Goal: Information Seeking & Learning: Learn about a topic

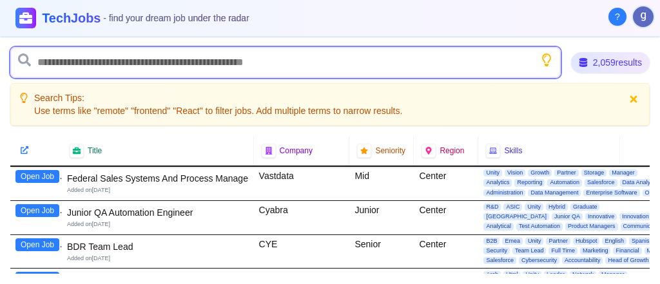
click at [137, 68] on input "text" at bounding box center [285, 62] width 550 height 31
type input "*"
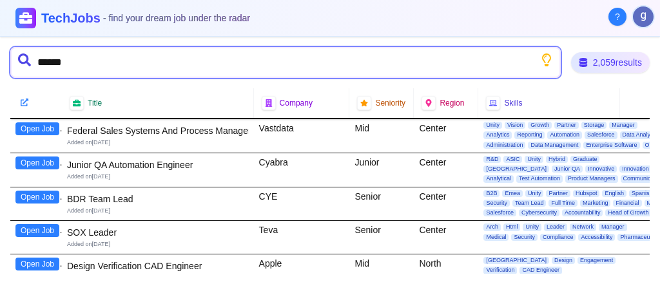
type input "*******"
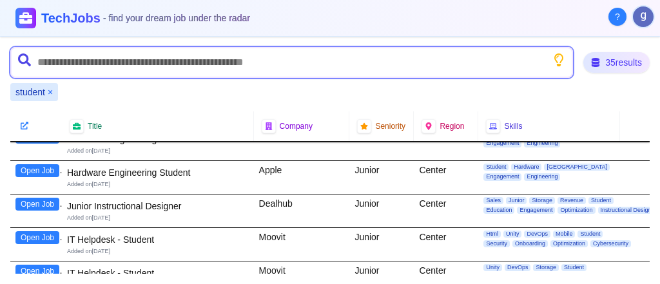
scroll to position [146, 0]
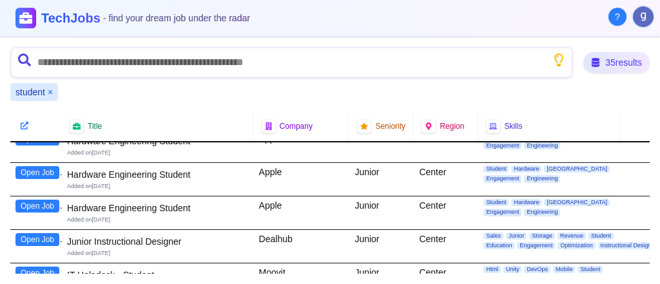
click at [42, 204] on button "Open Job" at bounding box center [37, 206] width 44 height 13
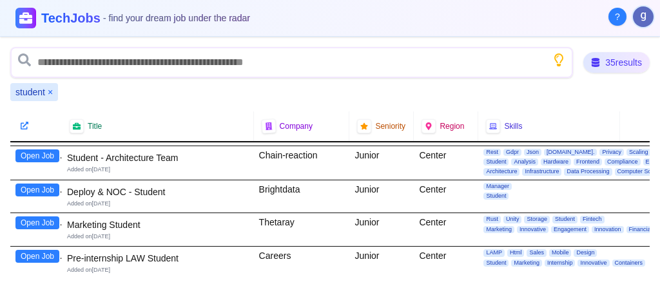
scroll to position [432, 0]
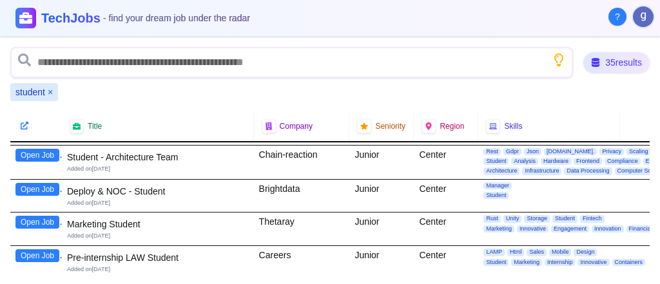
click at [28, 216] on button "Open Job" at bounding box center [37, 222] width 44 height 13
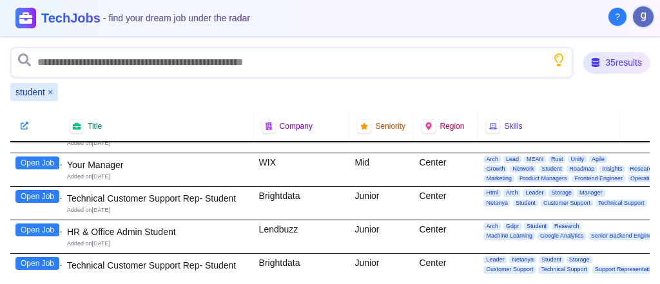
scroll to position [1059, 0]
